Goal: Information Seeking & Learning: Understand process/instructions

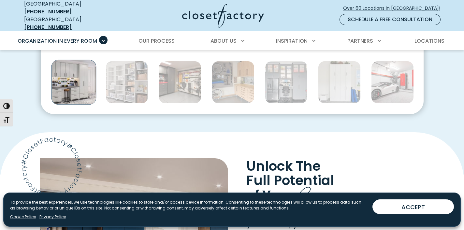
scroll to position [391, 0]
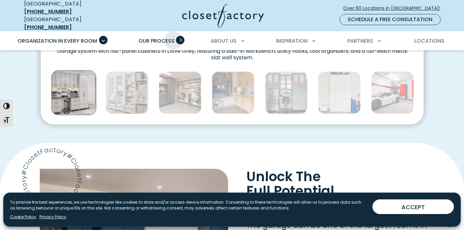
click at [173, 37] on span "Our Process" at bounding box center [157, 40] width 36 height 7
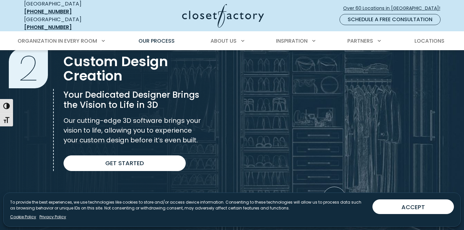
scroll to position [461, 0]
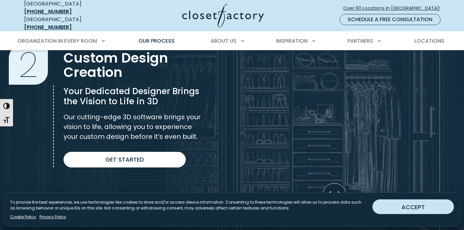
click at [381, 205] on button "ACCEPT" at bounding box center [413, 207] width 81 height 15
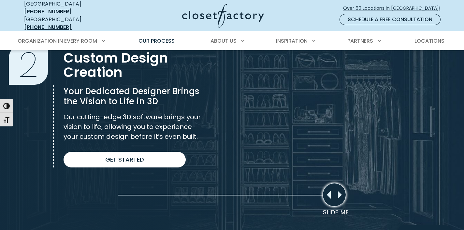
click at [340, 186] on div "Slide Me" at bounding box center [334, 194] width 23 height 23
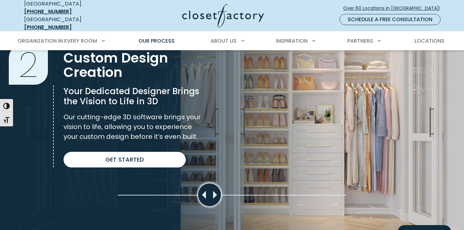
drag, startPoint x: 338, startPoint y: 187, endPoint x: 197, endPoint y: 181, distance: 141.3
click at [197, 181] on section "Custom Design Creation 2 Custom Design Creation Your Dedicated Designer Brings …" at bounding box center [232, 106] width 464 height 254
drag, startPoint x: 197, startPoint y: 181, endPoint x: 245, endPoint y: 184, distance: 48.0
click at [245, 184] on section "Custom Design Creation 2 Custom Design Creation Your Dedicated Designer Brings …" at bounding box center [232, 106] width 464 height 254
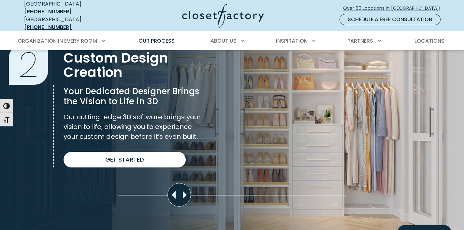
drag, startPoint x: 214, startPoint y: 189, endPoint x: 168, endPoint y: 192, distance: 47.1
click at [168, 192] on div "Move slider to compare images" at bounding box center [179, 194] width 23 height 23
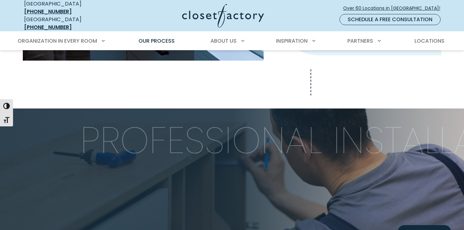
scroll to position [761, 0]
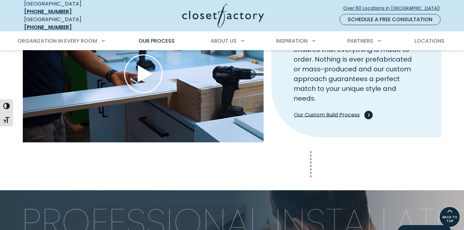
click at [324, 111] on span "Our Custom Build Process" at bounding box center [332, 115] width 76 height 8
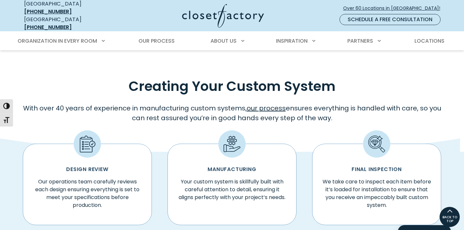
scroll to position [288, 0]
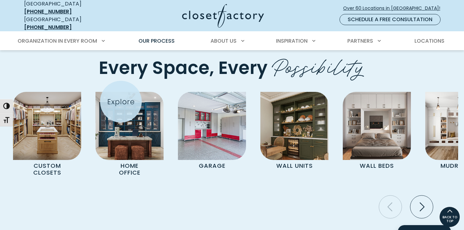
scroll to position [1311, 0]
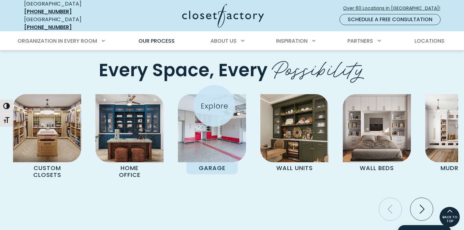
click at [214, 106] on img "Pages Gallery" at bounding box center [212, 128] width 68 height 68
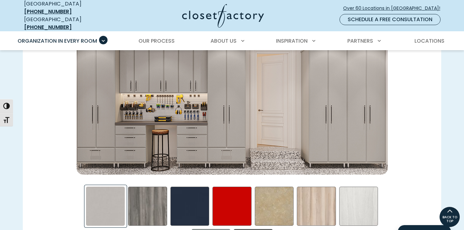
scroll to position [959, 0]
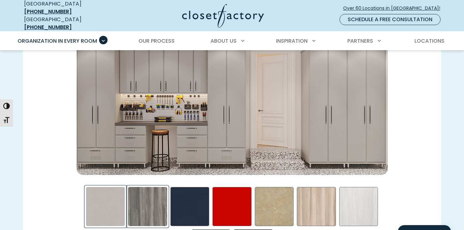
click at [156, 189] on div "Afternoon Nap Swatch" at bounding box center [147, 206] width 39 height 39
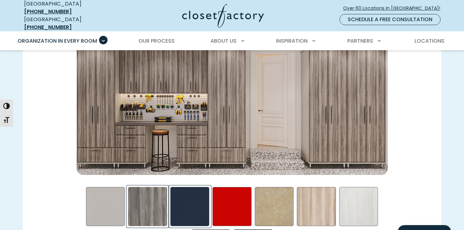
click at [194, 202] on div "Blue - High Gloss Swatch" at bounding box center [189, 206] width 39 height 39
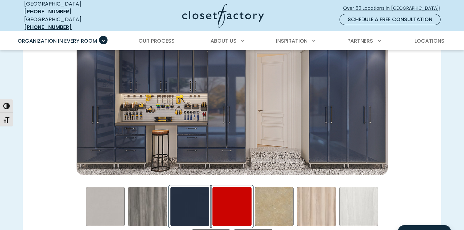
click at [235, 210] on div "Red - High Gloss Swatch" at bounding box center [232, 206] width 39 height 39
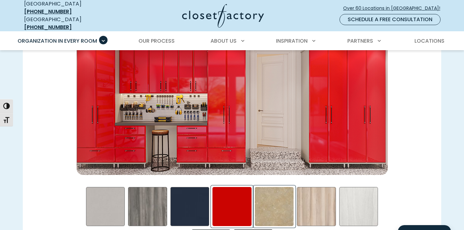
click at [286, 215] on div "Gridlock in LA Swatch" at bounding box center [274, 206] width 39 height 39
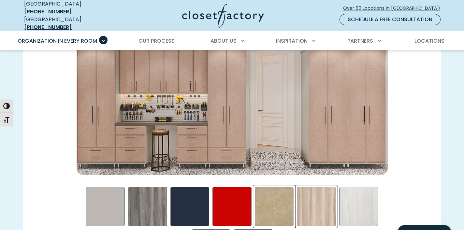
click at [315, 222] on div "Picnic in the Park Swatch" at bounding box center [316, 206] width 39 height 39
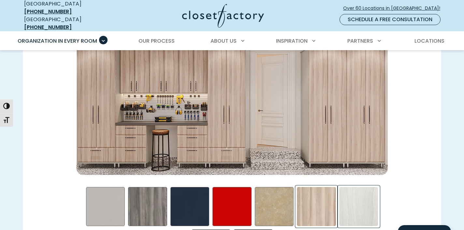
click at [350, 219] on div "Skye Swatch" at bounding box center [358, 206] width 39 height 39
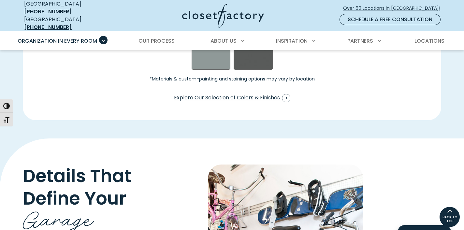
scroll to position [1115, 0]
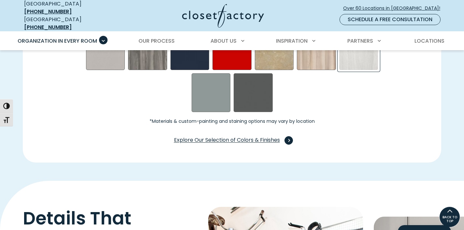
click at [268, 136] on span "Explore Our Selection of Colors & Finishes" at bounding box center [232, 140] width 116 height 8
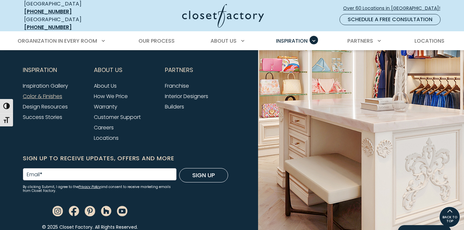
scroll to position [2095, 0]
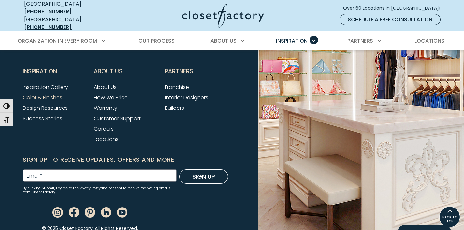
click at [111, 93] on li "How We Price" at bounding box center [125, 98] width 63 height 10
click at [113, 94] on link "How We Price" at bounding box center [111, 97] width 34 height 7
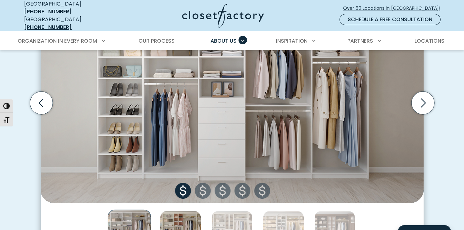
scroll to position [281, 0]
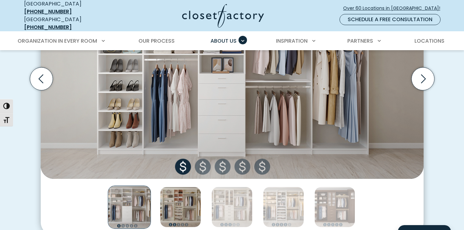
click at [187, 191] on img "Thumbnail Gallery" at bounding box center [180, 207] width 41 height 41
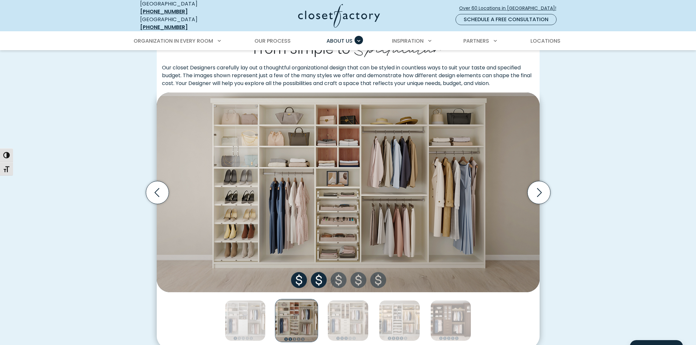
scroll to position [182, 0]
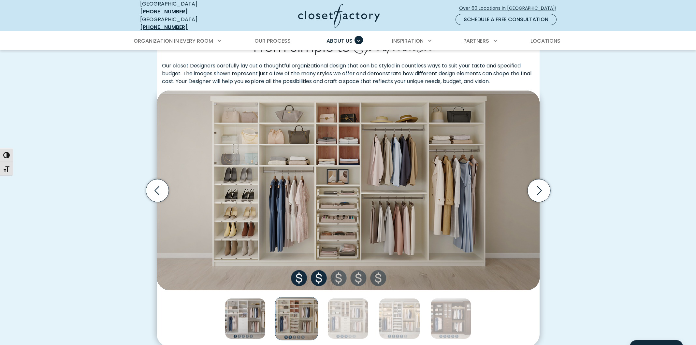
click at [258, 230] on img "Thumbnail Gallery" at bounding box center [245, 318] width 41 height 41
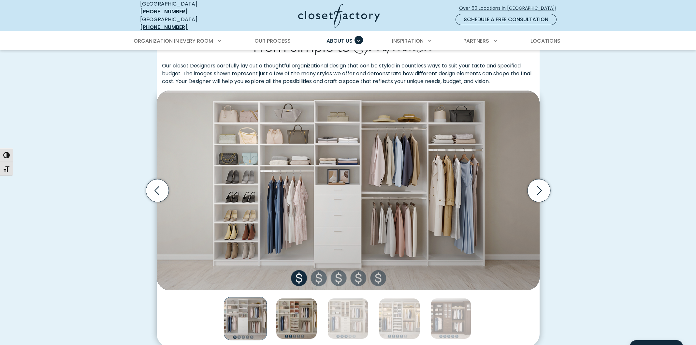
click at [292, 230] on img "Thumbnail Gallery" at bounding box center [296, 318] width 41 height 41
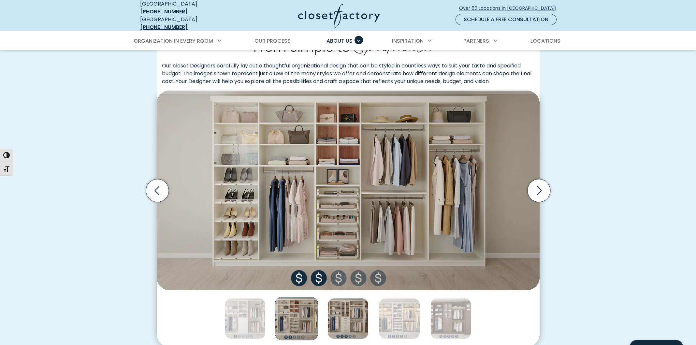
click at [362, 230] on img "Thumbnail Gallery" at bounding box center [348, 318] width 41 height 41
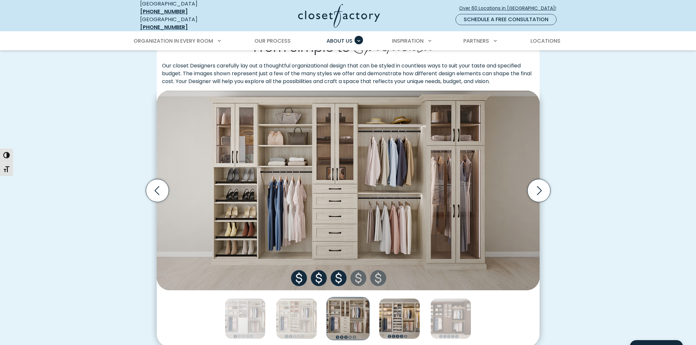
click at [398, 230] on img "Thumbnail Gallery" at bounding box center [399, 318] width 41 height 41
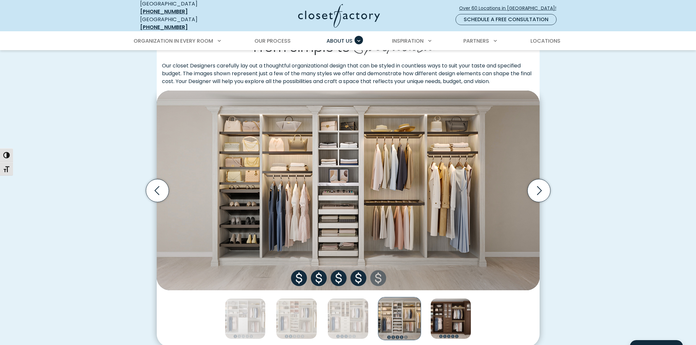
click at [433, 230] on img "Thumbnail Gallery" at bounding box center [451, 318] width 41 height 41
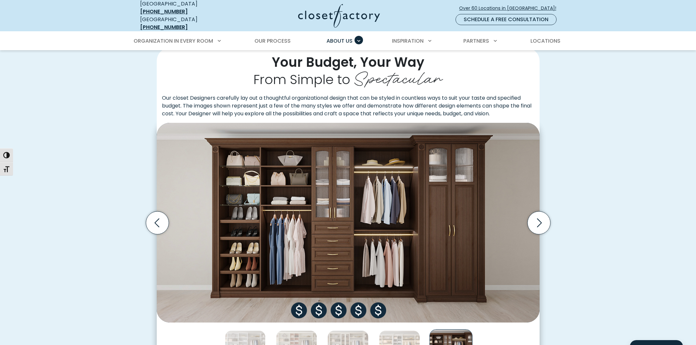
scroll to position [0, 0]
